Goal: Information Seeking & Learning: Learn about a topic

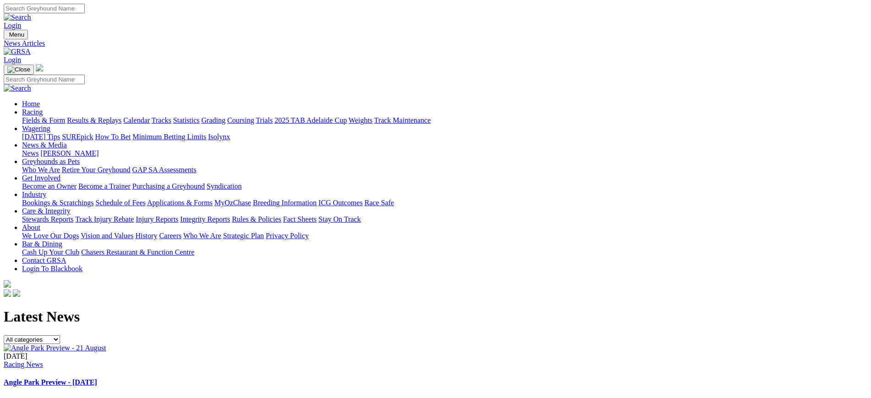
drag, startPoint x: 0, startPoint y: 0, endPoint x: 251, endPoint y: 155, distance: 294.7
click at [412, 352] on div "20 Aug 2025 Racing News Angle Park Preview - 21 August ..." at bounding box center [435, 378] width 863 height 53
click at [106, 344] on img at bounding box center [55, 348] width 103 height 8
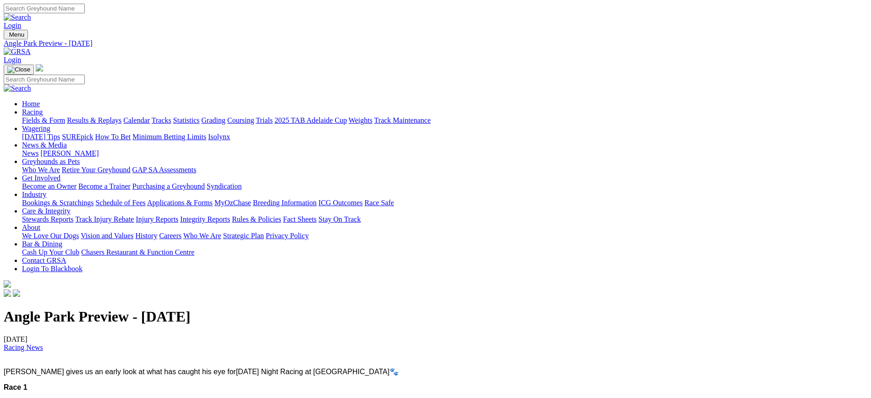
drag, startPoint x: 366, startPoint y: 340, endPoint x: 139, endPoint y: 346, distance: 227.2
click at [139, 325] on h1 "Angle Park Preview - [DATE]" at bounding box center [435, 316] width 863 height 17
copy h1 "Angle Park Preview - [DATE]"
click at [195, 30] on div "Menu Angle Park Preview - 21 August Login Home Racing Fields & Form Results & R…" at bounding box center [435, 164] width 863 height 269
click at [31, 48] on img at bounding box center [17, 52] width 27 height 8
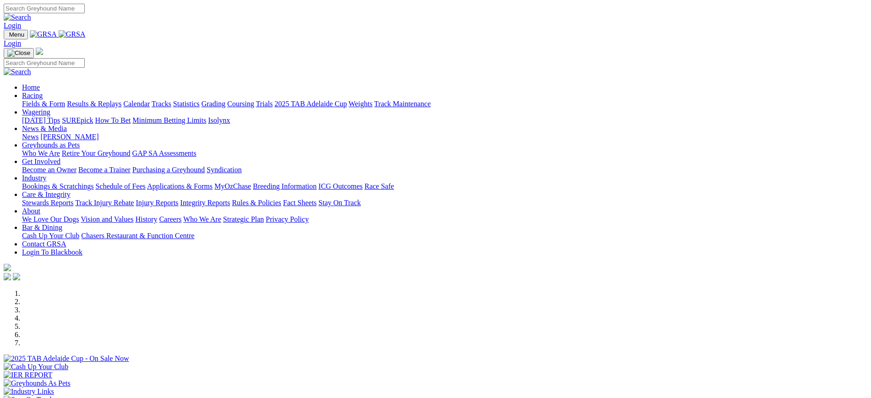
click at [98, 133] on link "[PERSON_NAME]" at bounding box center [69, 137] width 58 height 8
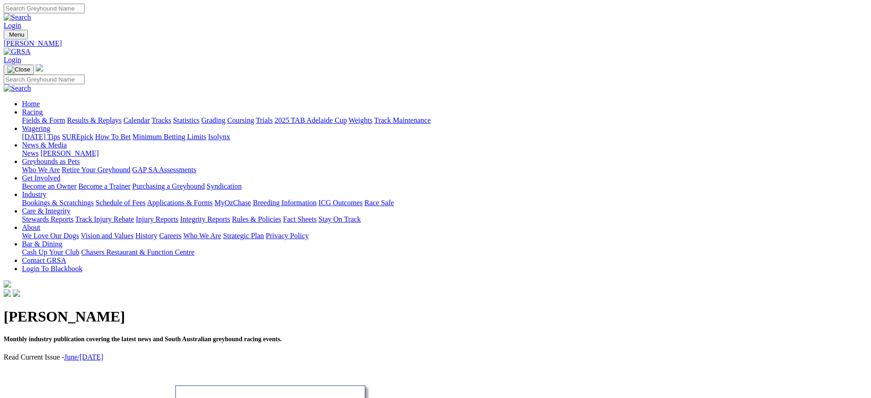
click at [31, 48] on img at bounding box center [17, 52] width 27 height 8
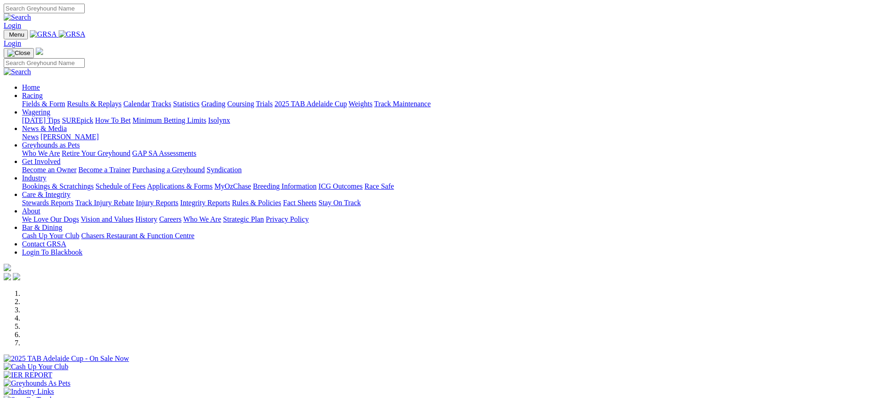
click at [86, 33] on img at bounding box center [72, 34] width 27 height 8
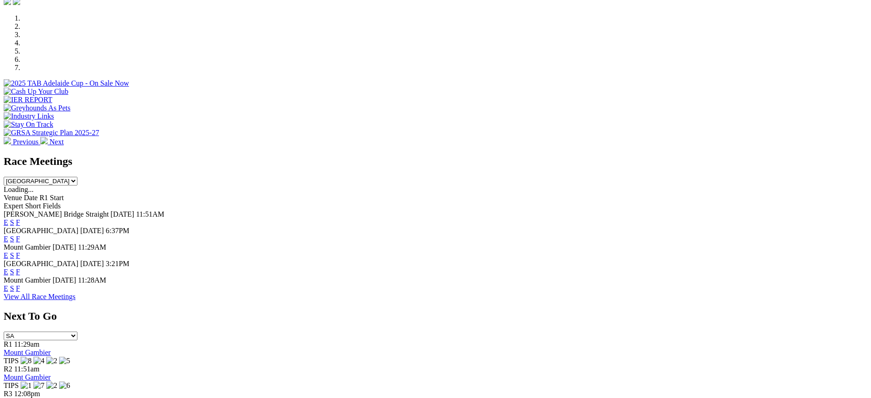
click at [20, 268] on link "F" at bounding box center [18, 272] width 4 height 8
